Goal: Task Accomplishment & Management: Use online tool/utility

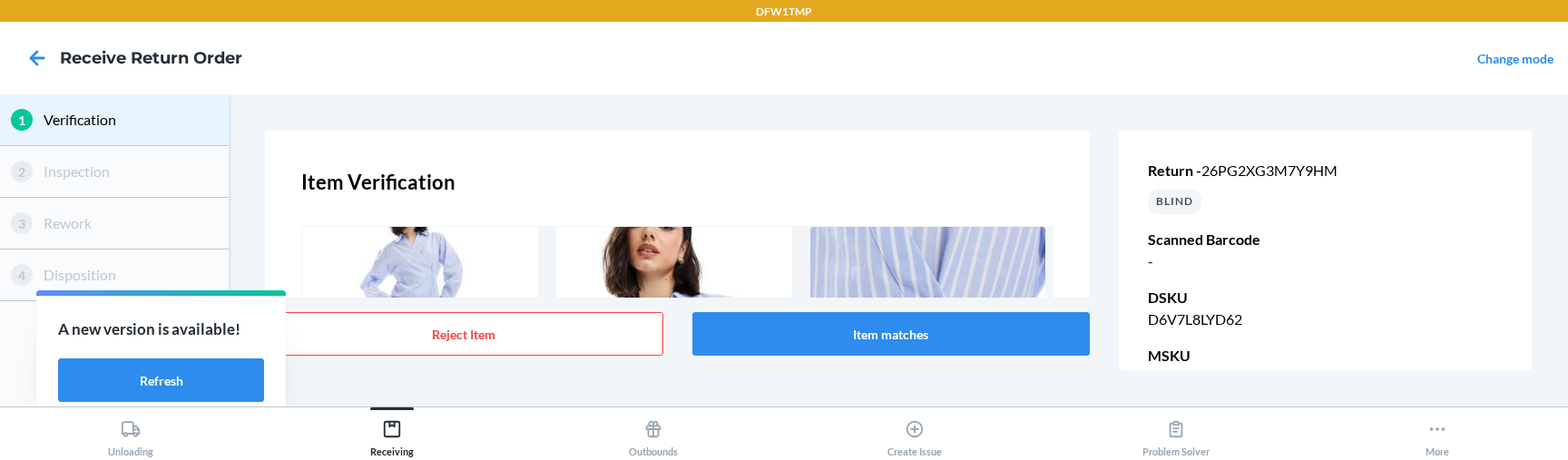
scroll to position [367, 0]
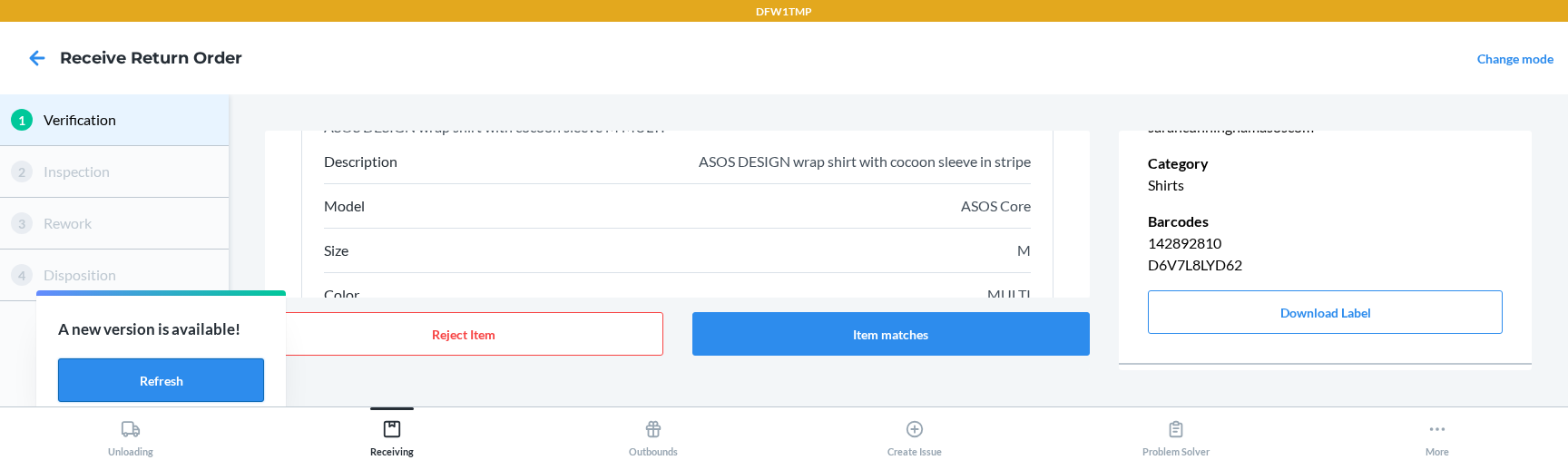
click at [229, 374] on button "Refresh" at bounding box center [161, 380] width 206 height 43
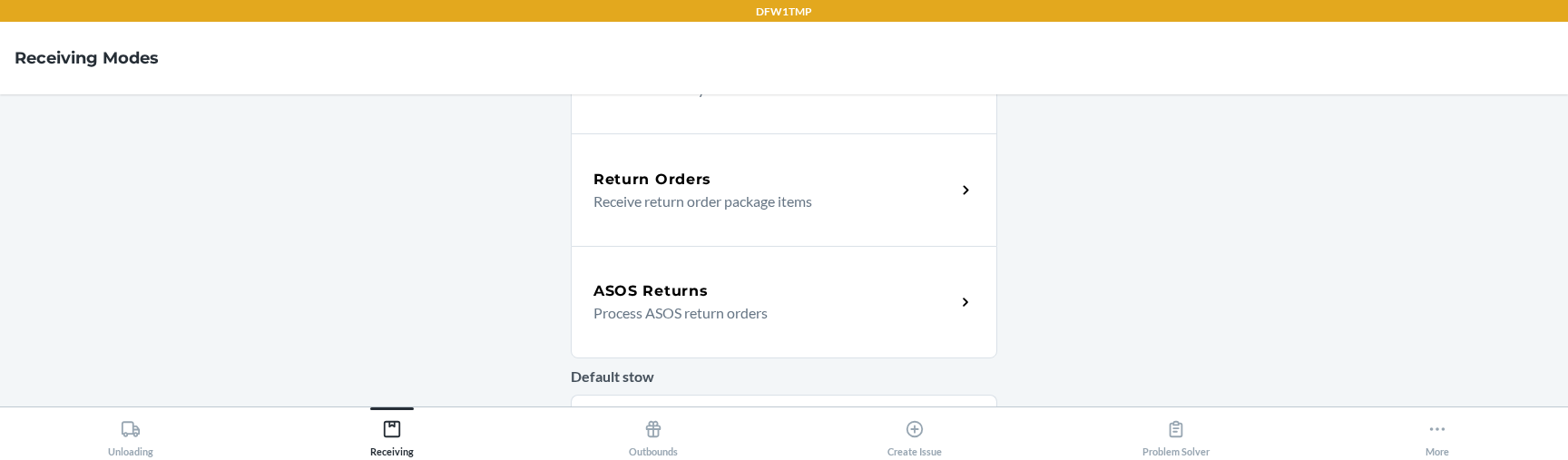
scroll to position [545, 0]
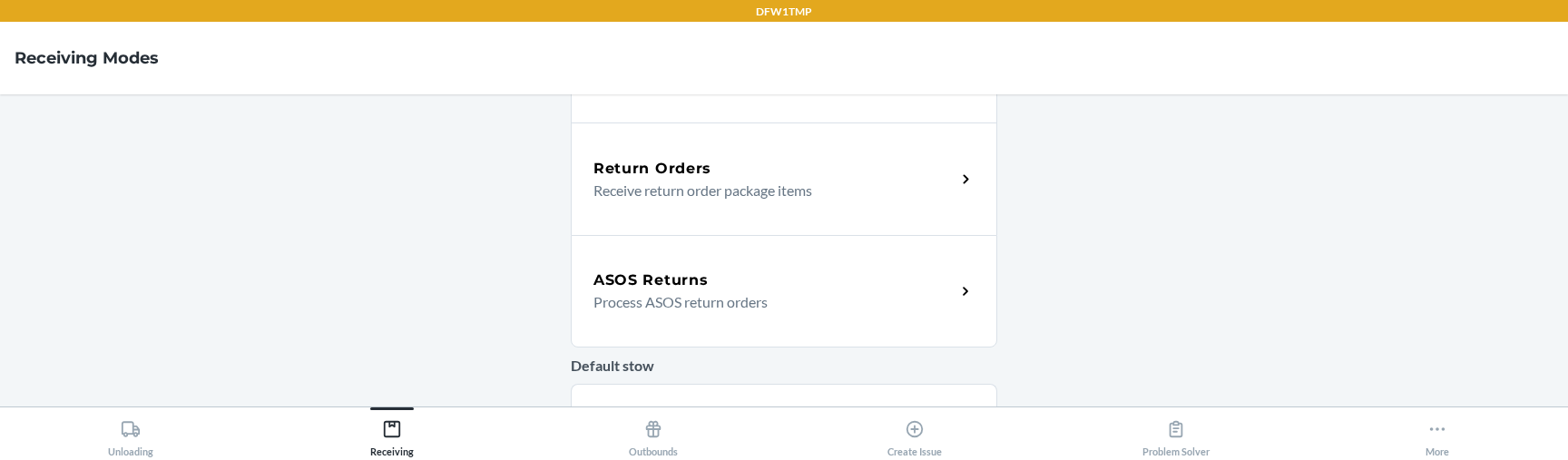
click at [632, 293] on p "Process ASOS return orders" at bounding box center [767, 302] width 348 height 22
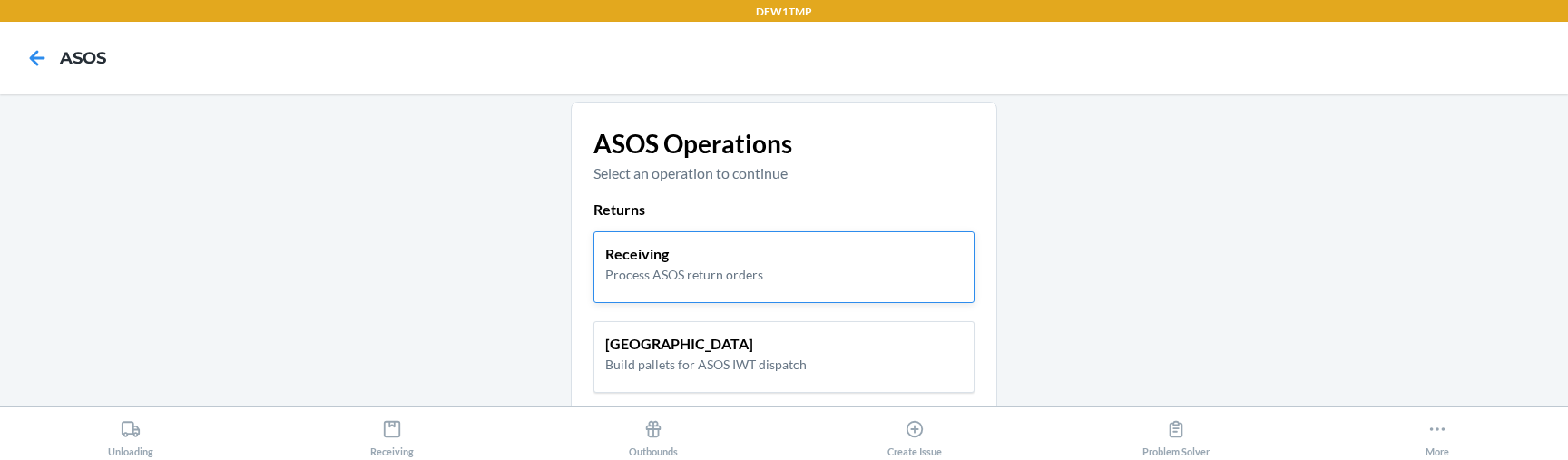
click at [677, 276] on p "Process ASOS return orders" at bounding box center [684, 274] width 157 height 19
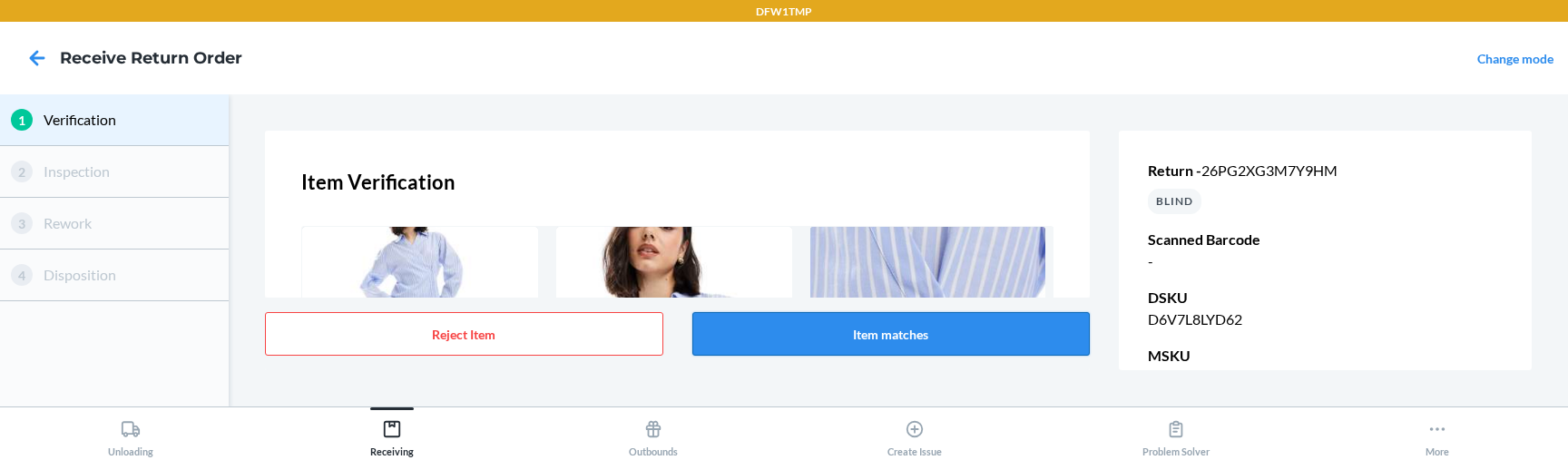
click at [830, 329] on button "Item matches" at bounding box center [891, 334] width 399 height 43
